Goal: Information Seeking & Learning: Find specific fact

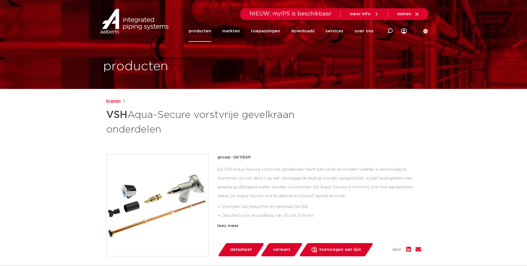
click at [115, 99] on link "kranen" at bounding box center [113, 101] width 14 height 7
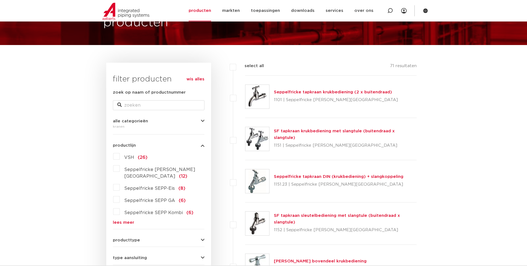
scroll to position [28, 0]
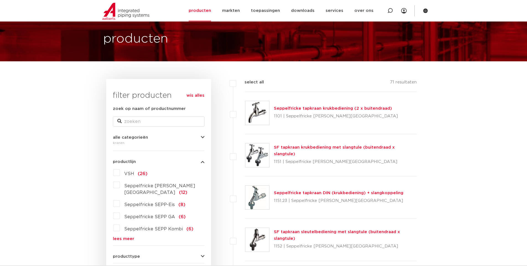
click at [112, 173] on div "wis alles filter producten zoek op naam of productnummer alle categorieën krane…" at bounding box center [158, 231] width 105 height 304
click at [120, 173] on label "VSH (26)" at bounding box center [134, 173] width 28 height 9
click at [0, 0] on input "VSH (26)" at bounding box center [0, 0] width 0 height 0
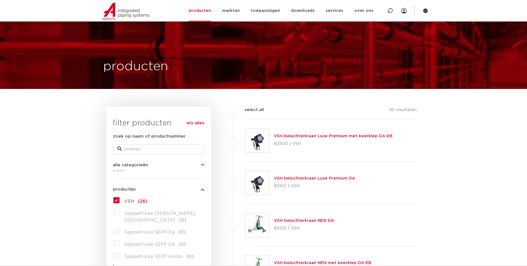
scroll to position [83, 0]
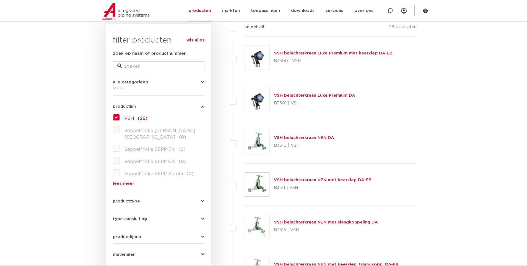
click at [112, 111] on div "wis alles filter producten zoek op naam of productnummer alle categorieën krane…" at bounding box center [158, 176] width 105 height 304
click at [120, 118] on label "VSH (26)" at bounding box center [134, 117] width 28 height 9
click at [0, 0] on input "VSH (26)" at bounding box center [0, 0] width 0 height 0
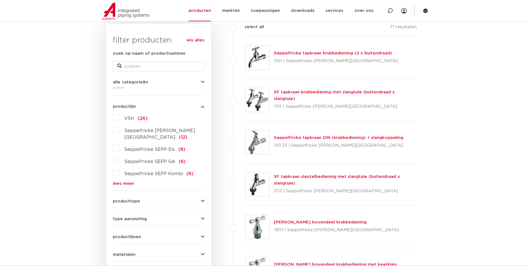
click at [155, 60] on div "zoek op naam of productnummer" at bounding box center [159, 60] width 92 height 21
click at [152, 61] on div "zoek op naam of productnummer" at bounding box center [159, 60] width 92 height 21
click at [147, 66] on input "zoek op naam of productnummer" at bounding box center [159, 66] width 92 height 10
type input "vorstvrije"
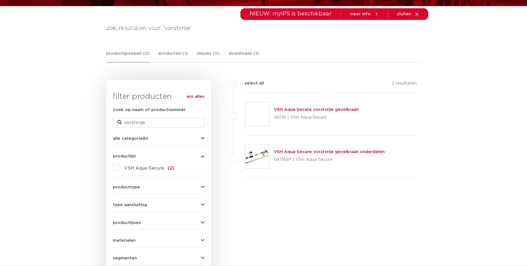
scroll to position [83, 0]
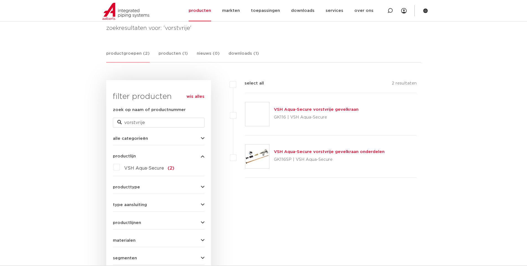
click at [310, 111] on link "VSH Aqua-Secure vorstvrije gevelkraan" at bounding box center [316, 110] width 85 height 4
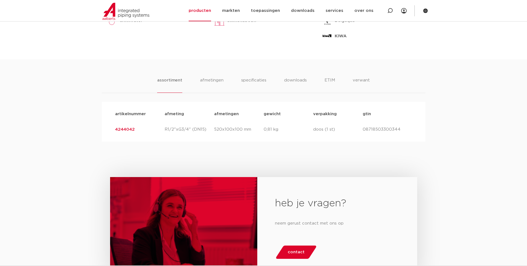
scroll to position [277, 0]
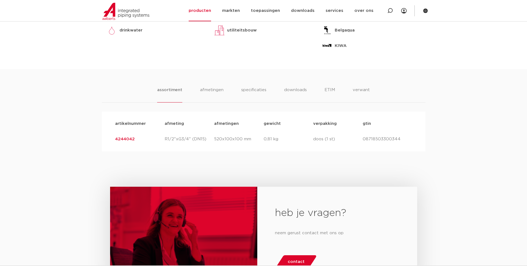
click at [130, 141] on link "4244042" at bounding box center [125, 139] width 20 height 4
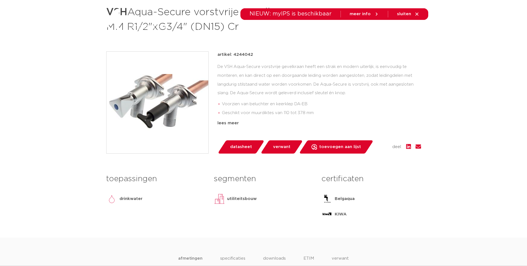
scroll to position [166, 0]
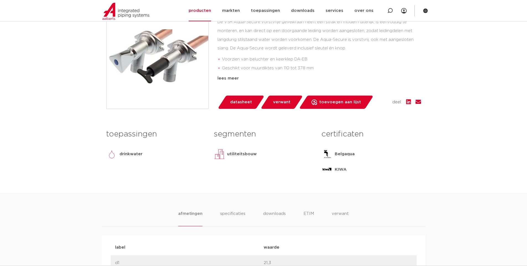
click at [137, 136] on h3 "toepassingen" at bounding box center [155, 134] width 99 height 11
click at [241, 214] on li "specificaties" at bounding box center [232, 219] width 27 height 16
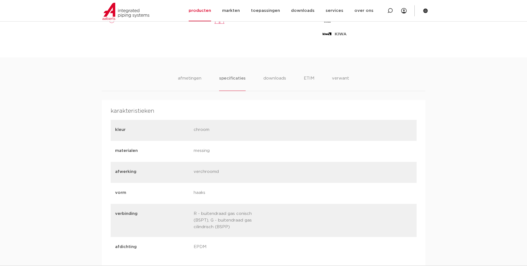
scroll to position [304, 0]
click at [272, 84] on li "downloads" at bounding box center [274, 80] width 23 height 16
